Goal: Browse casually: Explore the website without a specific task or goal

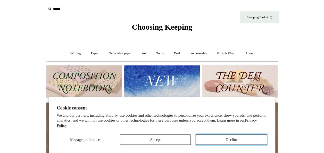
click at [226, 140] on button "Decline" at bounding box center [231, 139] width 71 height 10
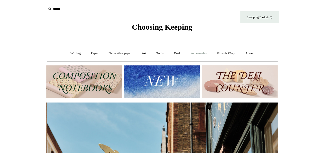
scroll to position [0, 231]
click at [201, 55] on link "Accessories +" at bounding box center [198, 54] width 25 height 14
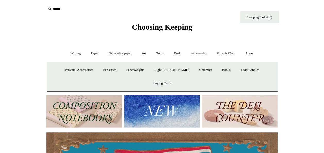
scroll to position [0, 0]
click at [194, 71] on link "Ceramics +" at bounding box center [205, 70] width 22 height 14
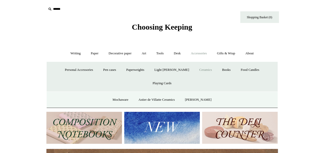
click at [194, 71] on link "Ceramics -" at bounding box center [205, 70] width 22 height 14
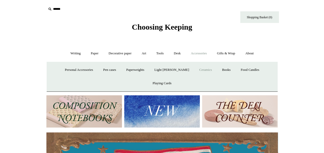
click at [194, 71] on link "Ceramics +" at bounding box center [205, 70] width 22 height 14
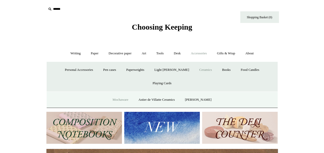
click at [118, 93] on link "Mochaware" at bounding box center [120, 100] width 25 height 14
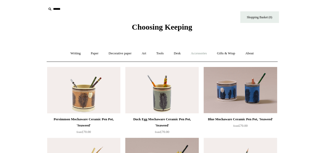
click at [200, 54] on link "Accessories +" at bounding box center [198, 54] width 25 height 14
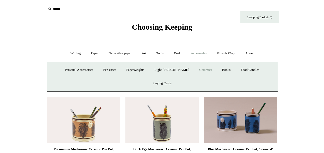
click at [194, 70] on link "Ceramics +" at bounding box center [205, 70] width 22 height 14
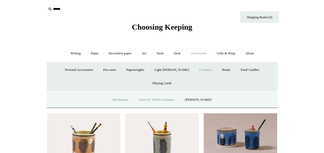
click at [168, 93] on link "Astier de Villatte Ceramics" at bounding box center [157, 100] width 46 height 14
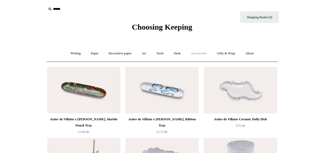
click at [201, 53] on link "Accessories +" at bounding box center [198, 54] width 25 height 14
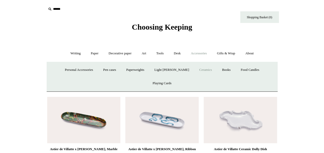
click at [194, 70] on link "Ceramics +" at bounding box center [205, 70] width 22 height 14
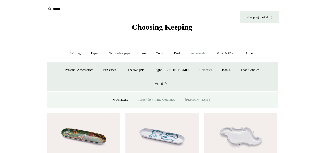
click at [205, 93] on link "[PERSON_NAME]" at bounding box center [198, 100] width 36 height 14
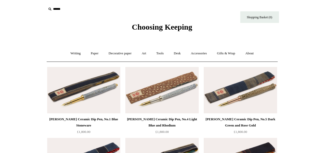
drag, startPoint x: 93, startPoint y: 14, endPoint x: 76, endPoint y: 23, distance: 19.3
click at [76, 23] on div "Choosing Keeping" at bounding box center [161, 16] width 257 height 32
click at [234, 55] on link "Gifts & Wrap +" at bounding box center [226, 54] width 28 height 14
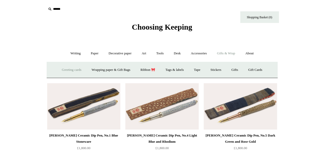
click at [71, 71] on link "Greeting cards +" at bounding box center [71, 70] width 29 height 14
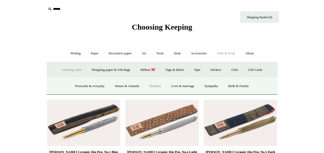
click at [158, 86] on link "Birthday" at bounding box center [155, 86] width 21 height 14
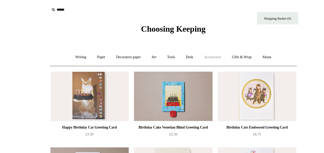
click at [197, 53] on link "Accessories +" at bounding box center [198, 54] width 25 height 14
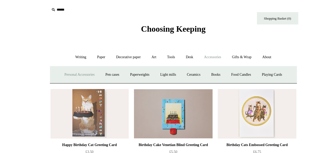
click at [59, 70] on link "Personal Accessories +" at bounding box center [74, 70] width 37 height 14
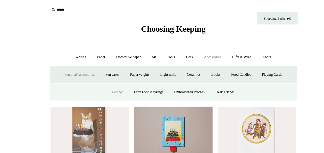
click at [109, 86] on link "Leather" at bounding box center [110, 86] width 20 height 14
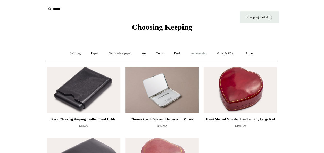
click at [200, 53] on link "Accessories +" at bounding box center [198, 54] width 25 height 14
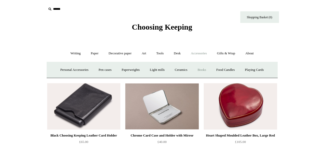
click at [204, 71] on link "Books" at bounding box center [202, 70] width 18 height 14
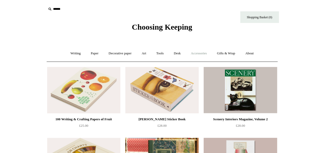
click at [203, 53] on link "Accessories +" at bounding box center [198, 54] width 25 height 14
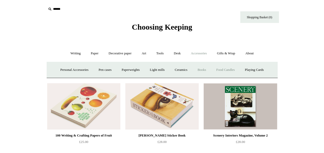
click at [231, 69] on link "Food Candles" at bounding box center [225, 70] width 28 height 14
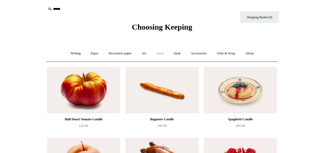
click at [161, 53] on link "Tools +" at bounding box center [159, 54] width 17 height 14
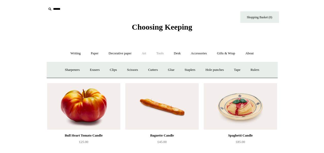
click at [143, 55] on link "Art +" at bounding box center [144, 54] width 14 height 14
